Goal: Task Accomplishment & Management: Manage account settings

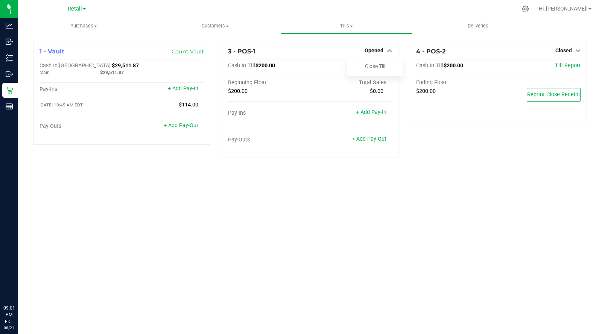
click at [378, 66] on link "Close Till" at bounding box center [375, 66] width 20 height 6
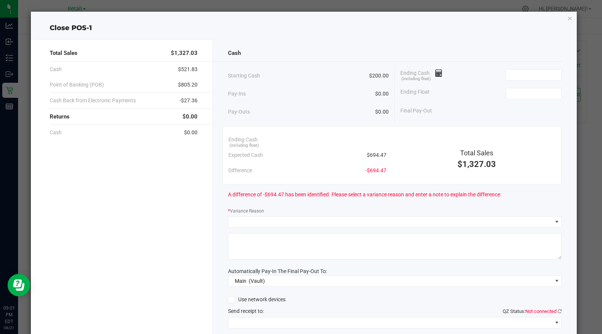
click at [435, 73] on icon at bounding box center [438, 73] width 7 height 5
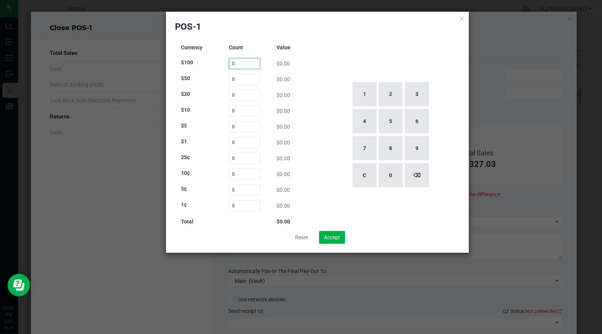
click at [238, 62] on input "0" at bounding box center [245, 63] width 32 height 11
click at [391, 97] on button "2" at bounding box center [390, 94] width 24 height 24
type input "2"
click at [246, 78] on input "0" at bounding box center [245, 79] width 32 height 11
click at [391, 97] on button "2" at bounding box center [390, 94] width 24 height 24
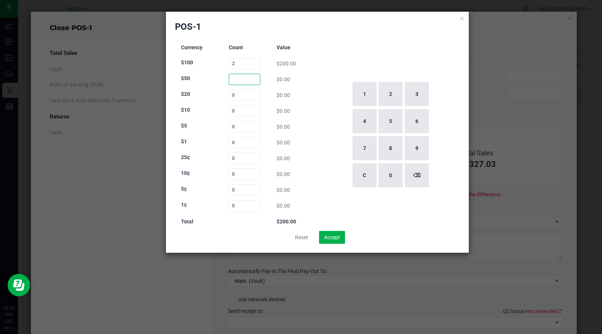
type input "2"
click at [425, 44] on div "1 2 3 4 5 6 7 8 9 C 0 ⌫" at bounding box center [389, 135] width 139 height 192
click at [250, 93] on input "0" at bounding box center [245, 94] width 32 height 11
click at [364, 89] on button "1" at bounding box center [364, 94] width 24 height 24
click at [389, 123] on button "5" at bounding box center [390, 121] width 24 height 24
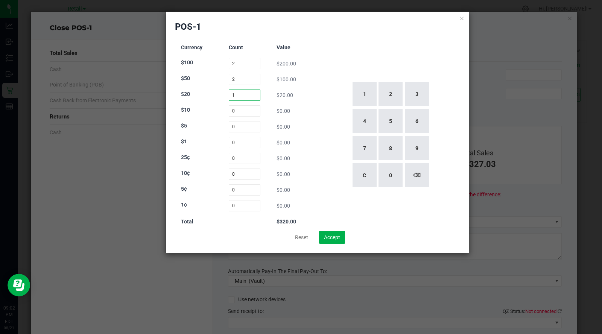
type input "15"
click at [249, 109] on input "0" at bounding box center [245, 110] width 32 height 11
click at [390, 100] on button "2" at bounding box center [390, 94] width 24 height 24
type input "2"
click at [251, 129] on input "0" at bounding box center [245, 126] width 32 height 11
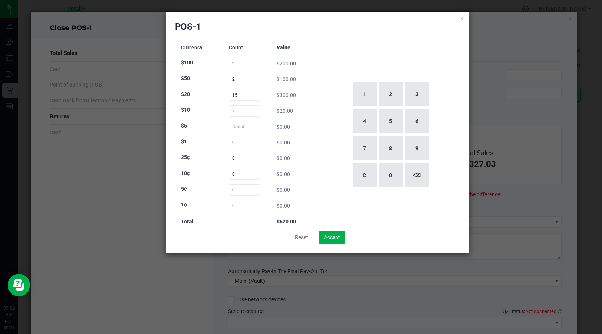
click at [364, 100] on button "1" at bounding box center [364, 94] width 24 height 24
type input "1"
click at [250, 142] on input "0" at bounding box center [245, 142] width 32 height 11
click at [364, 139] on button "7" at bounding box center [364, 148] width 24 height 24
click at [393, 118] on button "5" at bounding box center [390, 121] width 24 height 24
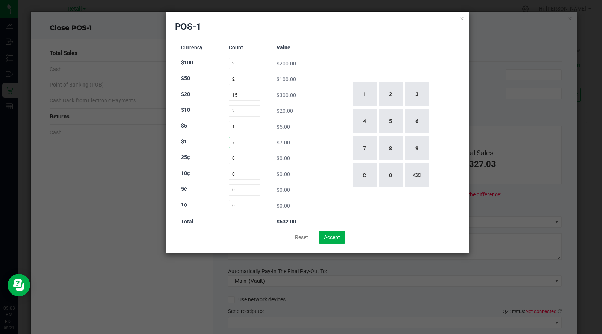
type input "75"
click at [395, 47] on div "1 2 3 4 5 6 7 8 9 C 0 ⌫" at bounding box center [389, 135] width 139 height 192
click at [337, 232] on button "Accept" at bounding box center [332, 237] width 26 height 13
type input "$700.00"
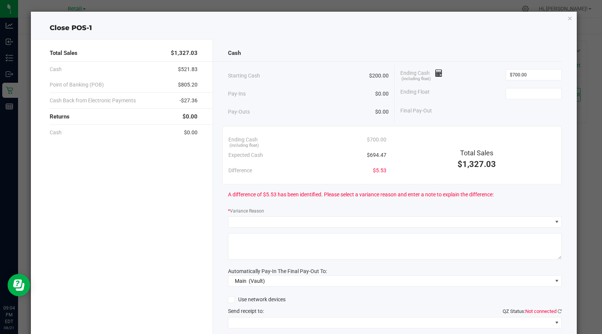
click at [435, 71] on icon at bounding box center [438, 73] width 7 height 5
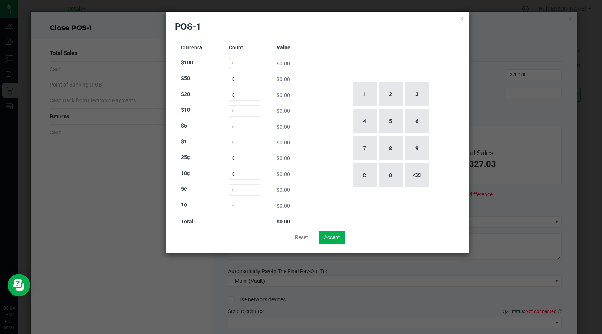
click at [245, 62] on input "0" at bounding box center [245, 63] width 32 height 11
click at [390, 93] on button "2" at bounding box center [390, 94] width 24 height 24
type input "2"
click at [235, 76] on input "0" at bounding box center [245, 79] width 32 height 11
click at [388, 95] on button "2" at bounding box center [390, 94] width 24 height 24
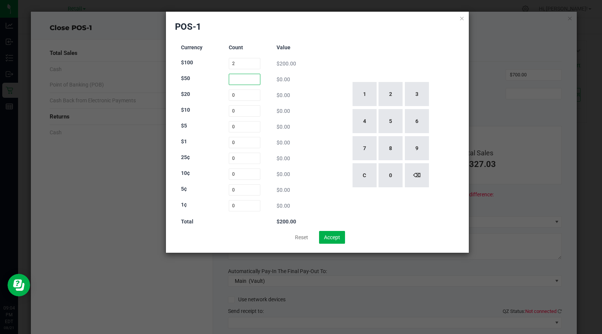
type input "2"
click at [241, 95] on input "0" at bounding box center [245, 94] width 32 height 11
click at [365, 91] on button "1" at bounding box center [364, 94] width 24 height 24
click at [390, 122] on button "5" at bounding box center [390, 121] width 24 height 24
type input "15"
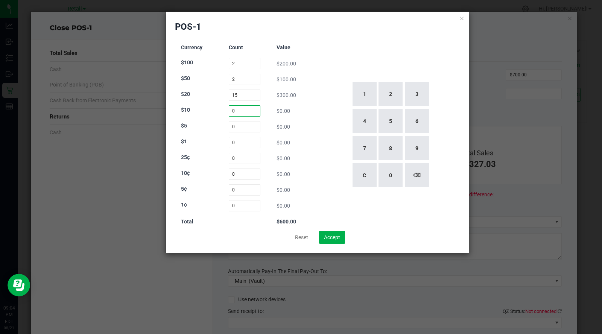
click at [238, 110] on input "0" at bounding box center [245, 110] width 32 height 11
click at [387, 93] on button "2" at bounding box center [390, 94] width 24 height 24
type input "2"
click at [236, 124] on input "0" at bounding box center [245, 126] width 32 height 11
click at [363, 92] on button "1" at bounding box center [364, 94] width 24 height 24
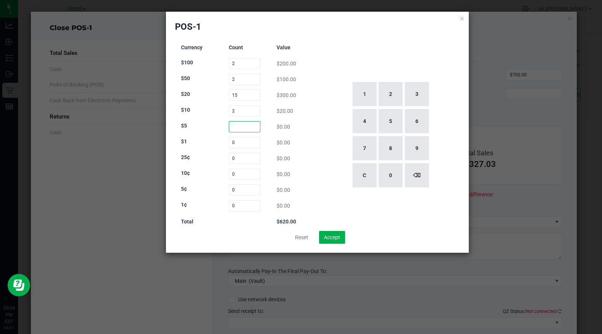
type input "1"
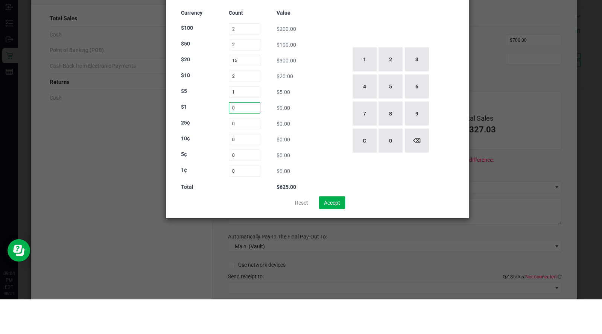
click at [247, 141] on input "0" at bounding box center [245, 142] width 32 height 11
click at [363, 150] on button "7" at bounding box center [364, 148] width 24 height 24
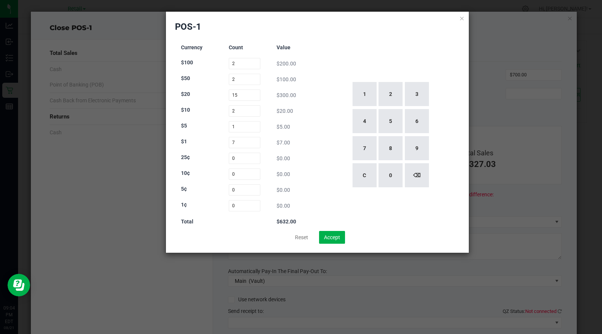
click at [412, 86] on button "3" at bounding box center [417, 94] width 24 height 24
click at [420, 125] on button "6" at bounding box center [417, 121] width 24 height 24
click at [415, 180] on button "⌫" at bounding box center [417, 175] width 24 height 24
click at [414, 180] on button "⌫" at bounding box center [417, 175] width 24 height 24
click at [415, 123] on button "6" at bounding box center [417, 121] width 24 height 24
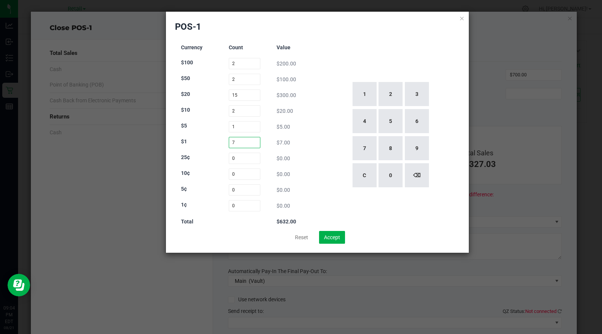
type input "76"
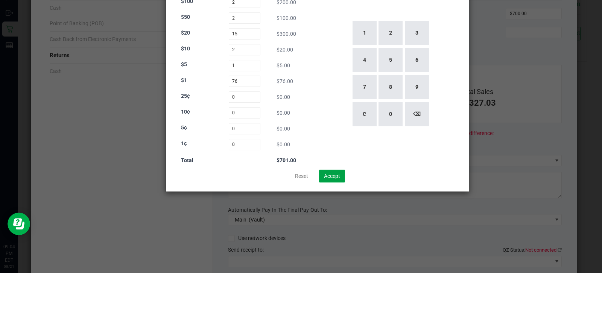
click at [335, 239] on button "Accept" at bounding box center [332, 237] width 26 height 13
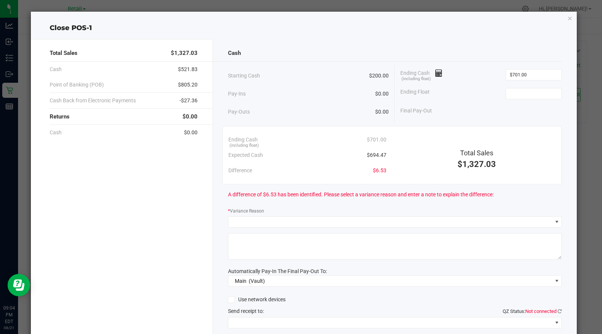
click at [534, 73] on input "$701.00" at bounding box center [533, 75] width 55 height 11
click at [435, 72] on icon at bounding box center [438, 73] width 7 height 5
type input "$701.00"
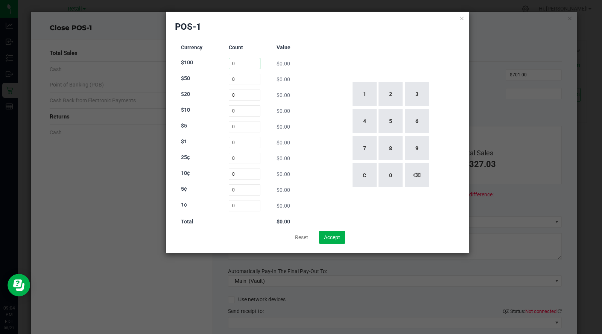
click at [253, 63] on input "0" at bounding box center [245, 63] width 32 height 11
click at [388, 96] on button "2" at bounding box center [390, 94] width 24 height 24
type input "2"
click at [238, 79] on input "0" at bounding box center [245, 79] width 32 height 11
click at [391, 94] on button "2" at bounding box center [390, 94] width 24 height 24
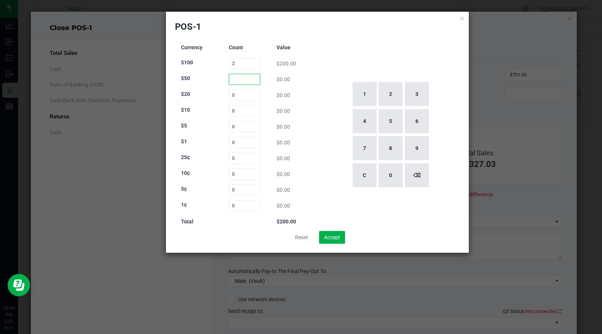
type input "2"
click at [245, 93] on input "0" at bounding box center [245, 94] width 32 height 11
click at [360, 93] on button "1" at bounding box center [364, 94] width 24 height 24
click at [390, 128] on button "5" at bounding box center [390, 121] width 24 height 24
type input "15"
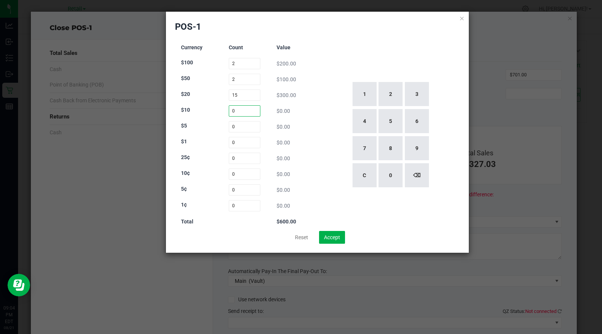
click at [233, 112] on input "0" at bounding box center [245, 110] width 32 height 11
click at [396, 100] on button "2" at bounding box center [390, 94] width 24 height 24
type input "2"
click at [249, 126] on input "0" at bounding box center [245, 126] width 32 height 11
click at [373, 103] on button "1" at bounding box center [364, 94] width 24 height 24
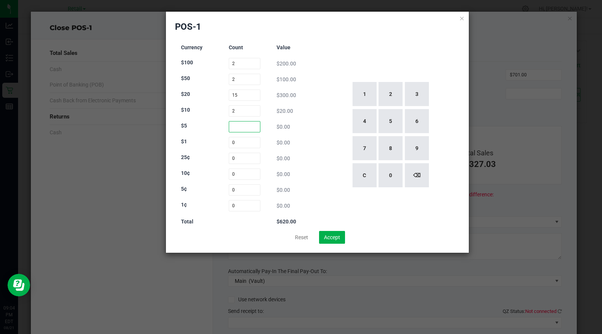
type input "1"
click at [246, 143] on input "0" at bounding box center [245, 142] width 32 height 11
click at [362, 147] on button "7" at bounding box center [364, 148] width 24 height 24
click at [419, 119] on button "6" at bounding box center [417, 121] width 24 height 24
type input "76"
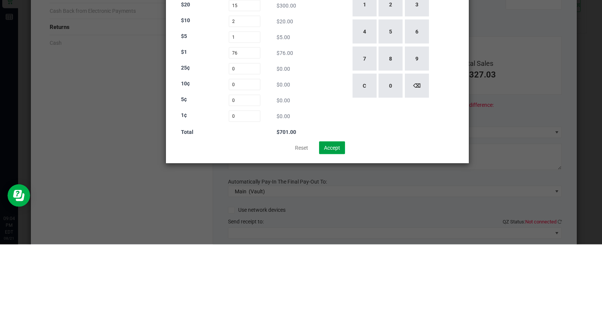
click at [329, 240] on button "Accept" at bounding box center [332, 237] width 26 height 13
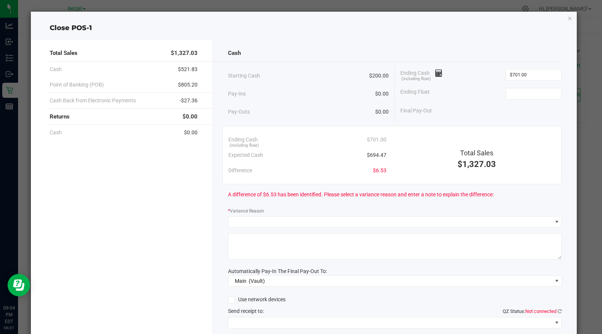
click at [437, 72] on icon at bounding box center [438, 73] width 7 height 5
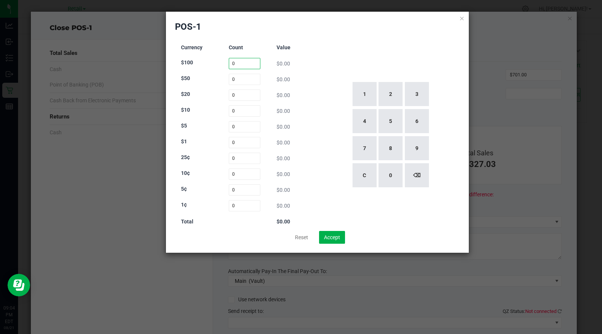
click at [248, 65] on input "0" at bounding box center [245, 63] width 32 height 11
click at [391, 88] on button "2" at bounding box center [390, 94] width 24 height 24
type input "2"
click at [246, 76] on input "0" at bounding box center [245, 79] width 32 height 11
click at [390, 95] on button "2" at bounding box center [390, 94] width 24 height 24
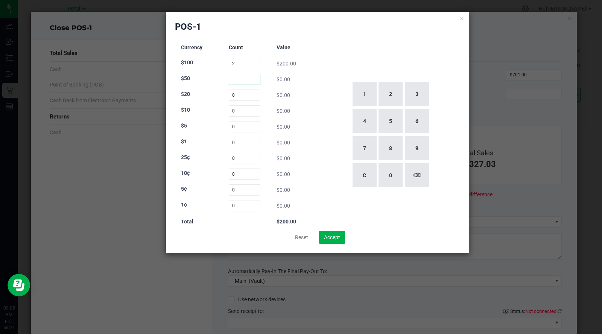
type input "2"
click at [240, 95] on input "0" at bounding box center [245, 94] width 32 height 11
click at [364, 99] on button "1" at bounding box center [364, 94] width 24 height 24
click at [383, 130] on button "5" at bounding box center [390, 121] width 24 height 24
type input "15"
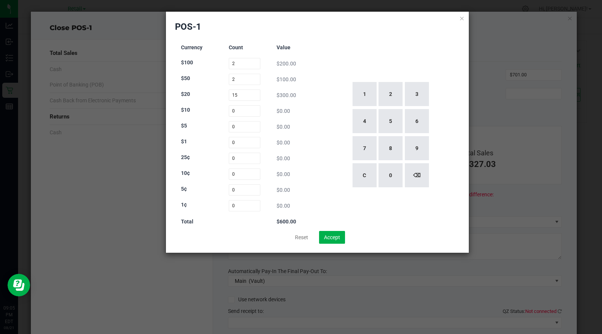
click at [217, 121] on div "$5 0 $0.00" at bounding box center [244, 126] width 127 height 11
click at [251, 113] on input "0" at bounding box center [245, 110] width 32 height 11
click at [391, 97] on button "2" at bounding box center [390, 94] width 24 height 24
type input "2"
click at [247, 125] on input "0" at bounding box center [245, 126] width 32 height 11
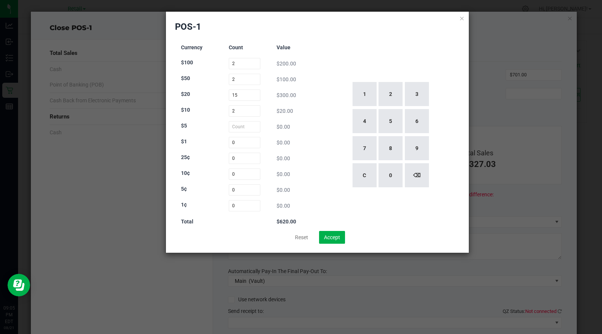
click at [365, 94] on button "1" at bounding box center [364, 94] width 24 height 24
type input "1"
click at [252, 145] on input "0" at bounding box center [245, 142] width 32 height 11
click at [364, 145] on button "7" at bounding box center [364, 148] width 24 height 24
click at [391, 119] on button "5" at bounding box center [390, 121] width 24 height 24
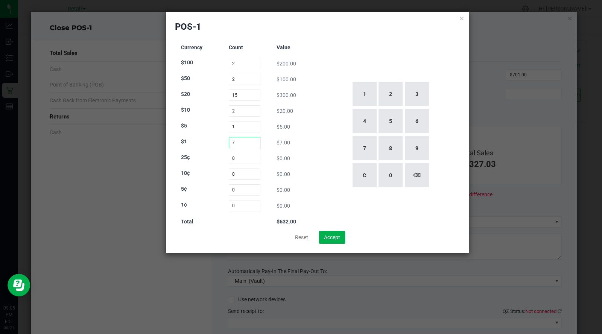
type input "75"
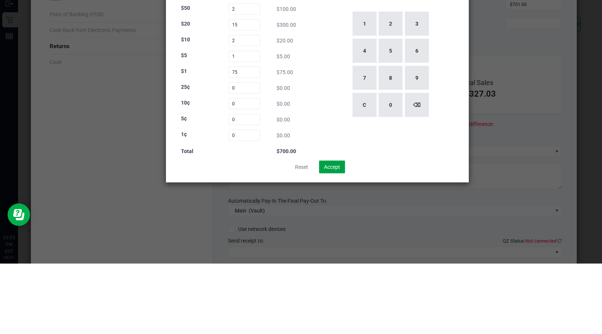
click at [332, 240] on button "Accept" at bounding box center [332, 237] width 26 height 13
type input "$700.00"
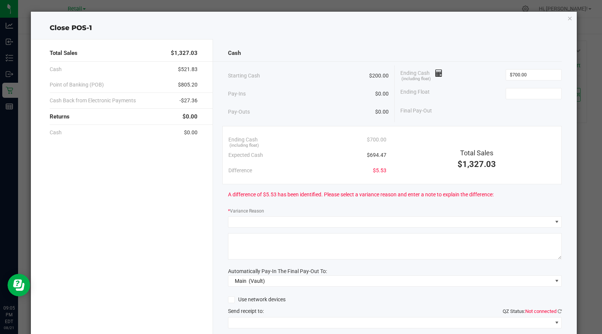
click at [447, 69] on div "Ending Cash (including float) $700.00" at bounding box center [480, 74] width 161 height 19
click at [435, 74] on icon at bounding box center [438, 73] width 7 height 5
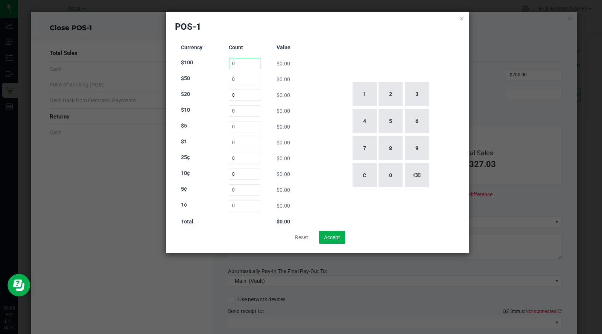
click at [248, 62] on input "0" at bounding box center [245, 63] width 32 height 11
click at [388, 89] on button "2" at bounding box center [390, 94] width 24 height 24
type input "2"
click at [250, 79] on input "0" at bounding box center [245, 79] width 32 height 11
click at [390, 91] on button "2" at bounding box center [390, 94] width 24 height 24
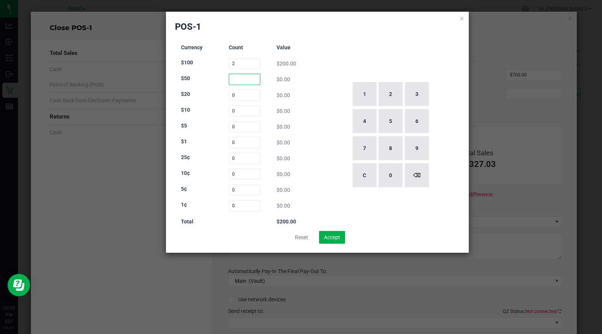
type input "2"
click at [253, 94] on input "0" at bounding box center [245, 94] width 32 height 11
click at [361, 94] on button "1" at bounding box center [364, 94] width 24 height 24
click at [393, 130] on button "5" at bounding box center [390, 121] width 24 height 24
type input "15"
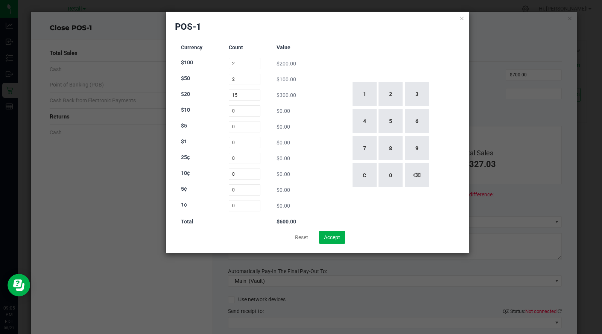
click at [221, 109] on div "$10 0 $0.00" at bounding box center [244, 110] width 127 height 11
click at [255, 109] on input "0" at bounding box center [245, 110] width 32 height 11
click at [399, 88] on button "2" at bounding box center [390, 94] width 24 height 24
type input "2"
click at [243, 128] on input "0" at bounding box center [245, 126] width 32 height 11
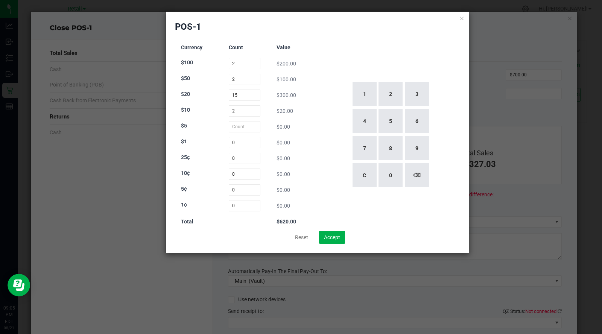
click at [365, 97] on button "1" at bounding box center [364, 94] width 24 height 24
type input "1"
click at [247, 145] on input "0" at bounding box center [245, 142] width 32 height 11
click at [361, 149] on button "7" at bounding box center [364, 148] width 24 height 24
click at [391, 118] on button "5" at bounding box center [390, 121] width 24 height 24
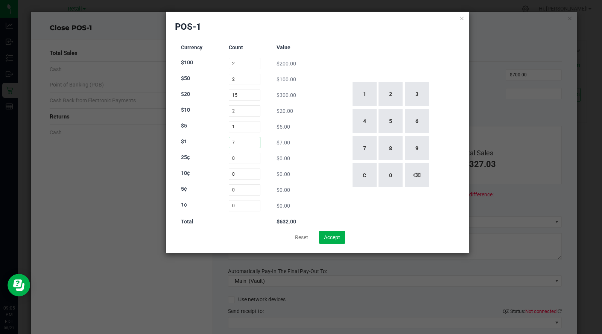
type input "75"
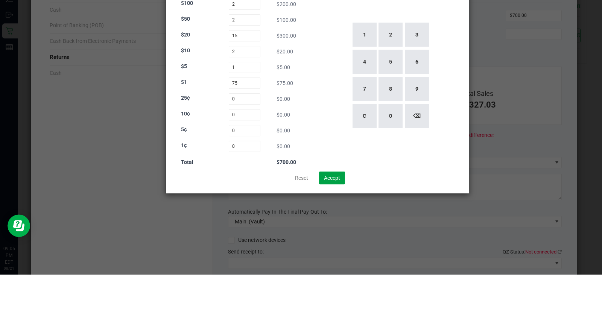
click at [335, 239] on button "Accept" at bounding box center [332, 237] width 26 height 13
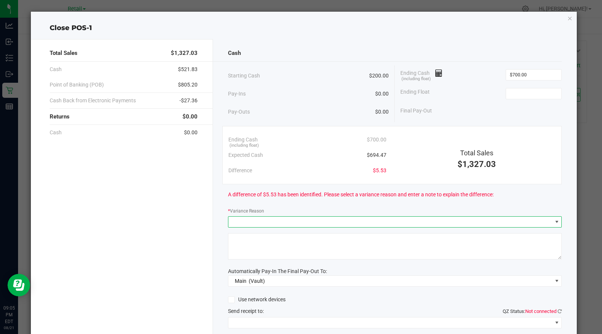
click at [377, 219] on span at bounding box center [390, 222] width 324 height 11
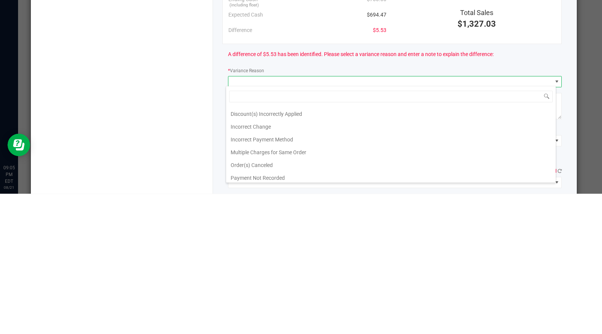
scroll to position [23, 0]
click at [255, 268] on li "Incorrect Change" at bounding box center [390, 267] width 329 height 13
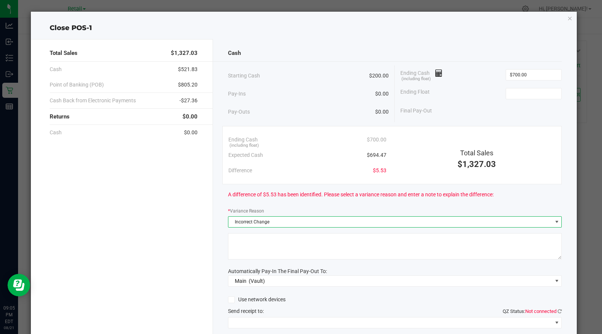
click at [259, 247] on textarea at bounding box center [395, 246] width 334 height 26
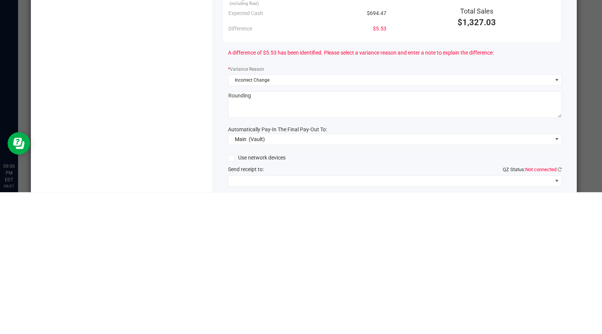
type textarea "Rounding"
click at [253, 325] on span at bounding box center [390, 322] width 324 height 11
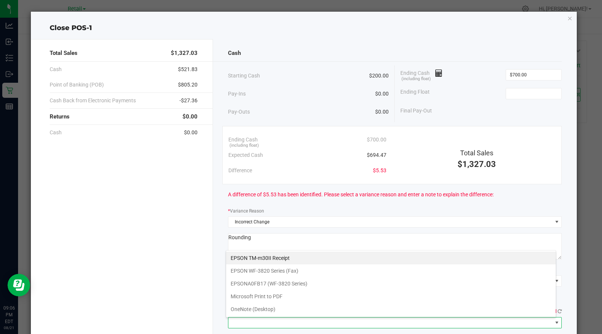
scroll to position [11, 330]
click at [286, 217] on span "Incorrect Change" at bounding box center [390, 222] width 324 height 11
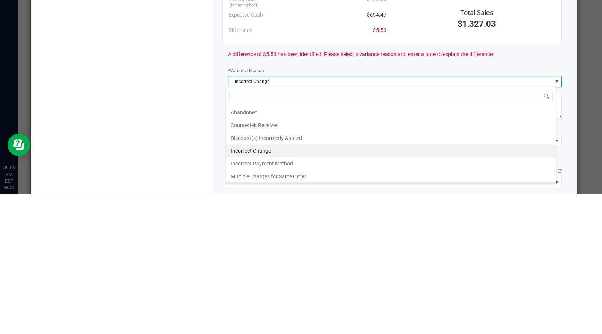
scroll to position [0, 0]
click at [177, 320] on div "Total Sales $1,327.03 Cash $521.83 Point of Banking (POB) $805.20 Cash Back fro…" at bounding box center [122, 208] width 182 height 339
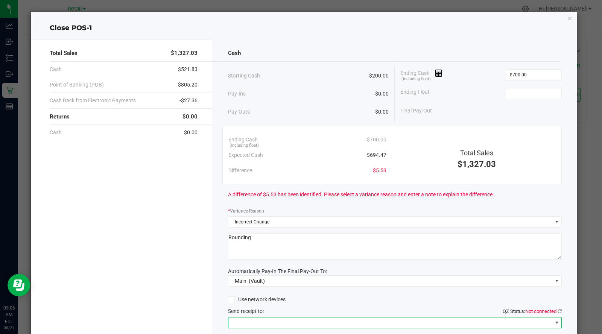
click at [279, 317] on span at bounding box center [390, 322] width 324 height 11
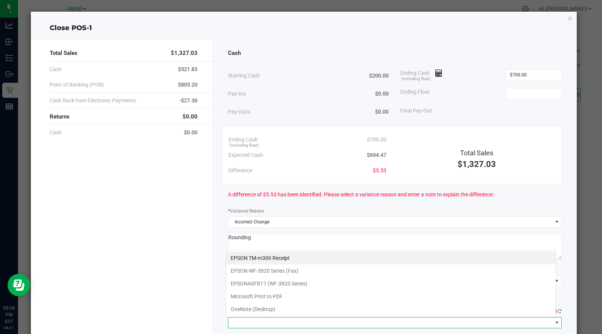
scroll to position [11, 330]
click at [271, 257] on Receipt "EPSON TM-m30II Receipt" at bounding box center [390, 258] width 329 height 13
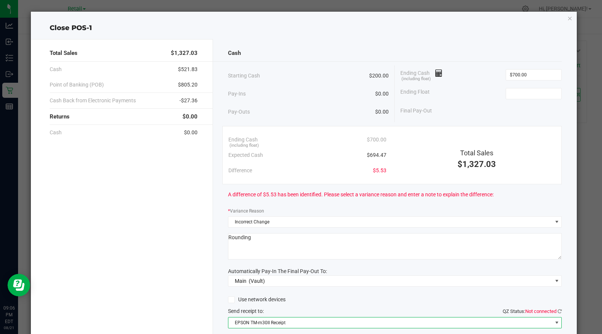
scroll to position [53, 0]
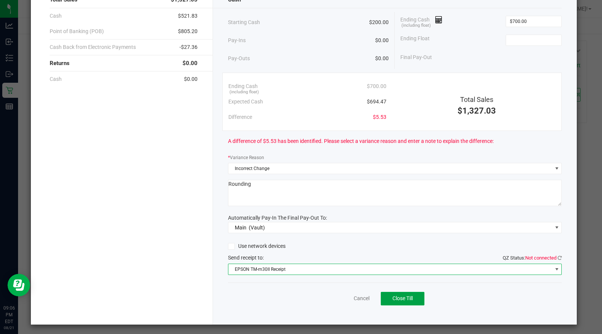
click at [403, 296] on span "Close Till" at bounding box center [402, 298] width 20 height 6
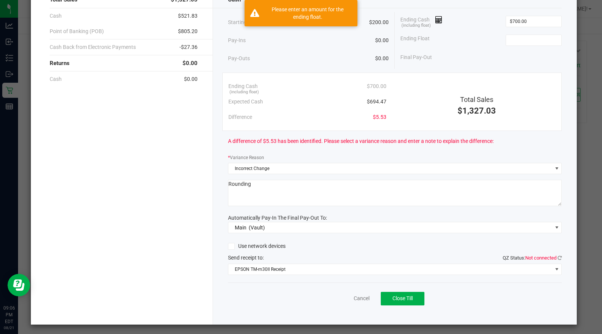
click at [530, 38] on input at bounding box center [533, 40] width 55 height 11
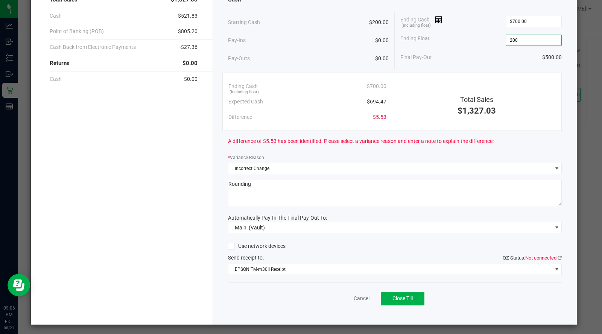
click at [533, 149] on div "A difference of $5.53 has been identified. Please select a variance reason and …" at bounding box center [395, 141] width 334 height 21
type input "$200.00"
click at [409, 296] on button "Close Till" at bounding box center [403, 299] width 44 height 14
